Goal: Find specific page/section

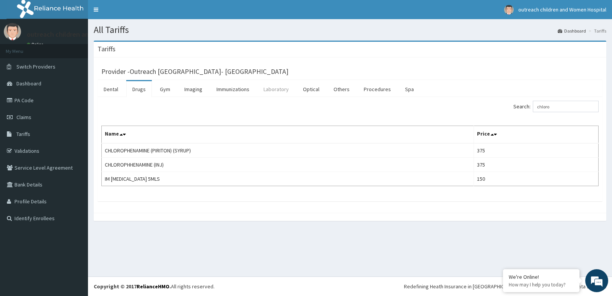
click at [284, 88] on link "Laboratory" at bounding box center [277, 89] width 38 height 16
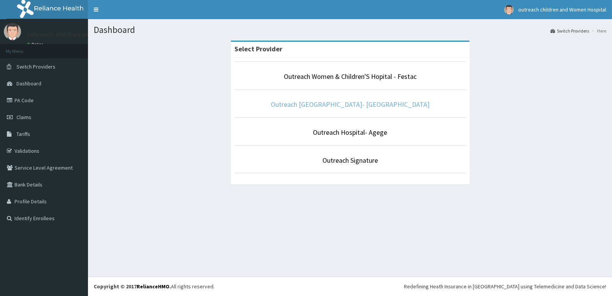
click at [373, 105] on link "Outreach [GEOGRAPHIC_DATA]- [GEOGRAPHIC_DATA]" at bounding box center [350, 104] width 159 height 9
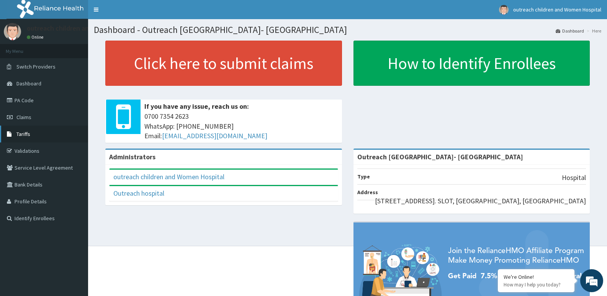
click at [23, 135] on span "Tariffs" at bounding box center [23, 134] width 14 height 7
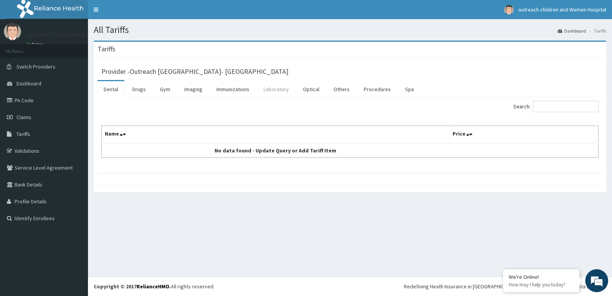
click at [278, 91] on link "Laboratory" at bounding box center [277, 89] width 38 height 16
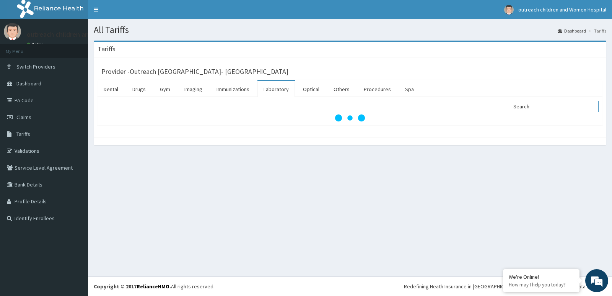
click at [556, 108] on input "Search:" at bounding box center [566, 106] width 66 height 11
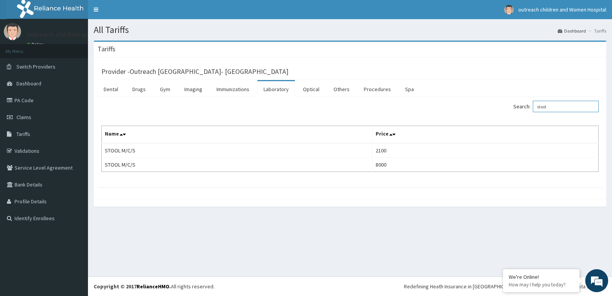
type input "stool"
click at [136, 88] on link "Drugs" at bounding box center [139, 89] width 26 height 16
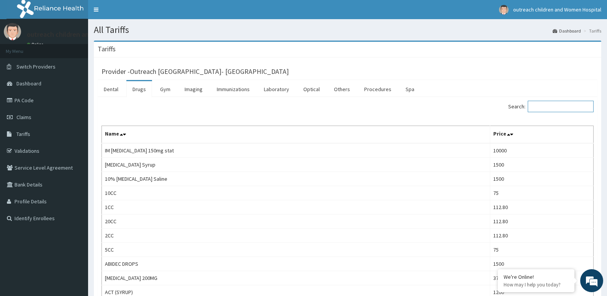
click at [555, 106] on input "Search:" at bounding box center [560, 106] width 66 height 11
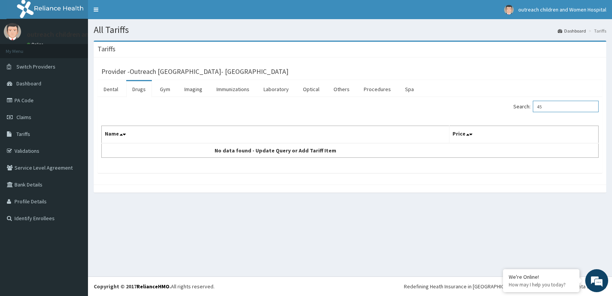
type input "4"
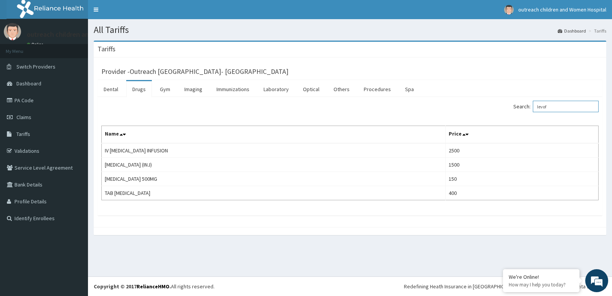
type input "levof"
